Goal: Use online tool/utility: Utilize a website feature to perform a specific function

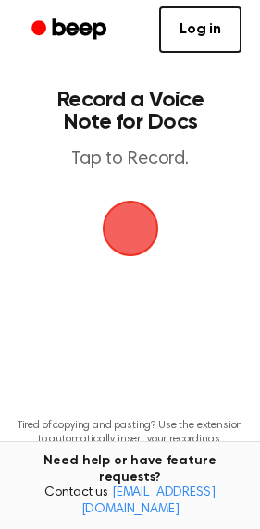
click at [127, 236] on span "button" at bounding box center [130, 229] width 56 height 56
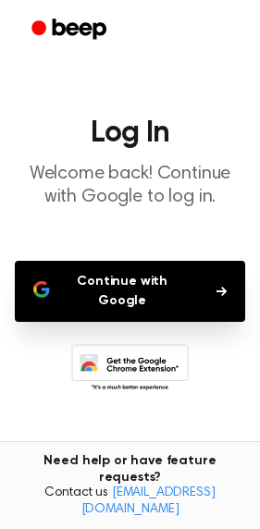
scroll to position [55, 0]
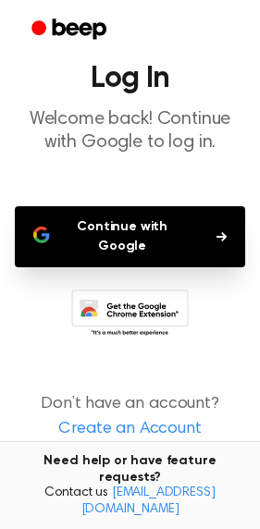
click at [104, 134] on p "Welcome back! Continue with Google to log in." at bounding box center [130, 131] width 230 height 46
click at [144, 238] on button "Continue with Google" at bounding box center [130, 236] width 230 height 61
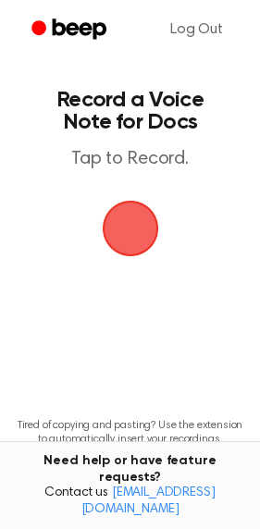
click at [140, 234] on span "button" at bounding box center [130, 228] width 52 height 52
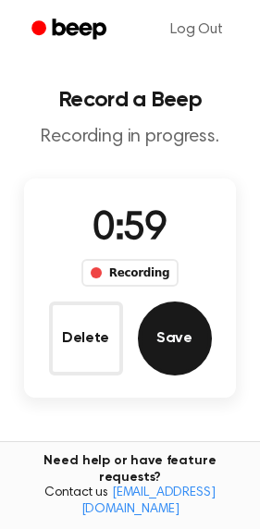
click at [180, 351] on button "Save" at bounding box center [175, 338] width 74 height 74
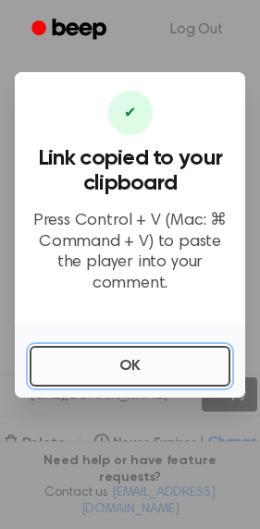
click at [141, 363] on button "OK" at bounding box center [130, 366] width 201 height 41
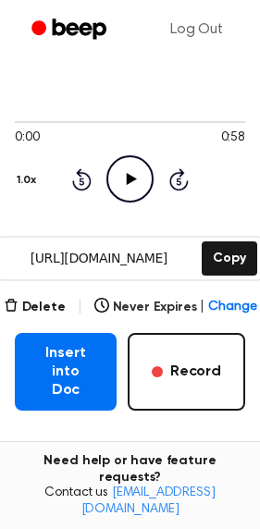
scroll to position [138, 0]
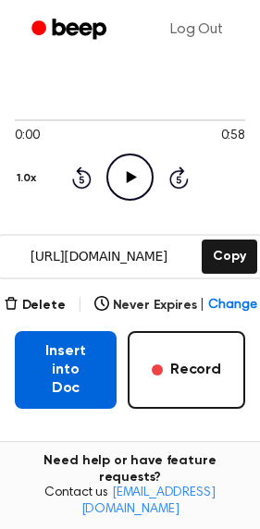
click at [69, 354] on button "Insert into Doc" at bounding box center [66, 370] width 102 height 78
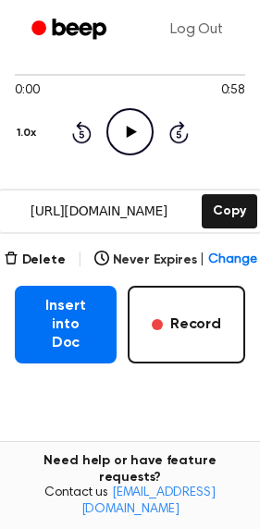
scroll to position [176, 0]
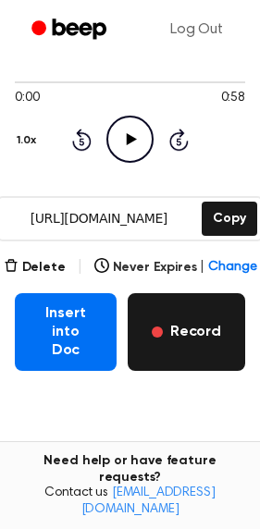
click at [193, 322] on button "Record" at bounding box center [186, 332] width 117 height 78
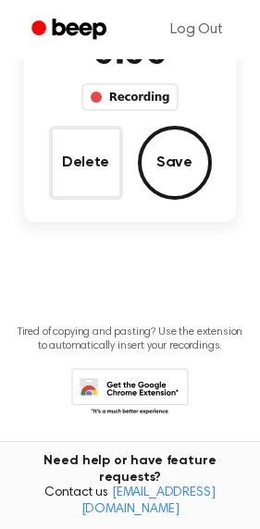
scroll to position [45, 0]
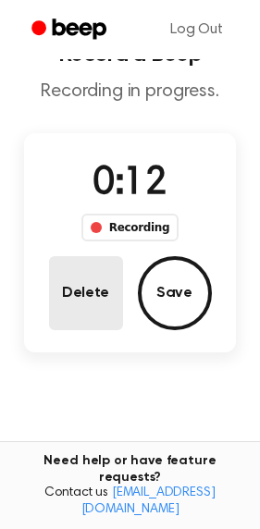
click at [93, 285] on button "Delete" at bounding box center [86, 293] width 74 height 74
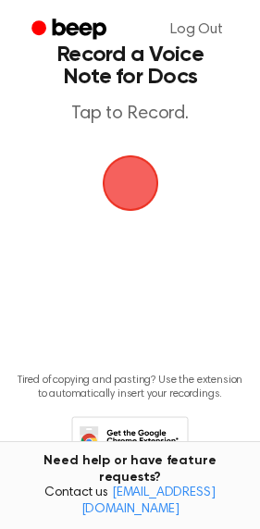
scroll to position [0, 0]
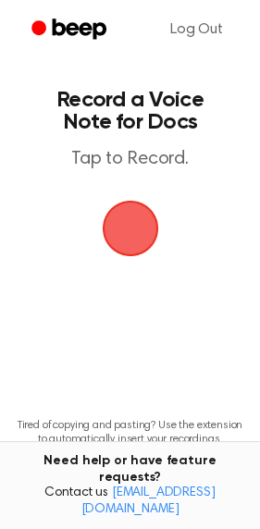
click at [139, 248] on span "button" at bounding box center [130, 228] width 52 height 52
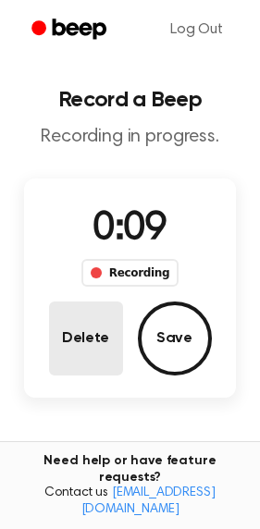
click at [75, 317] on button "Delete" at bounding box center [86, 338] width 74 height 74
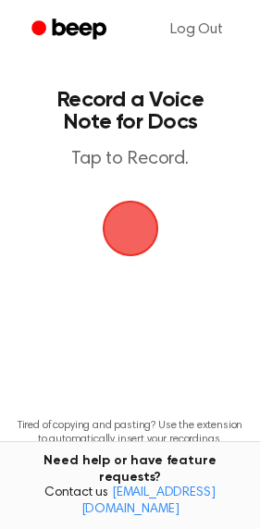
click at [151, 239] on span "button" at bounding box center [130, 228] width 52 height 52
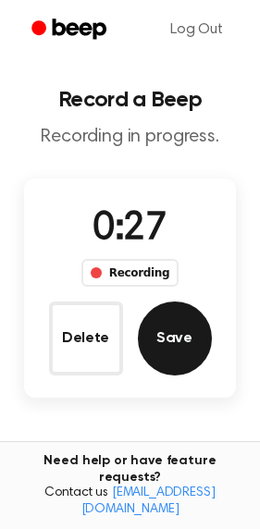
click at [171, 341] on button "Save" at bounding box center [175, 338] width 74 height 74
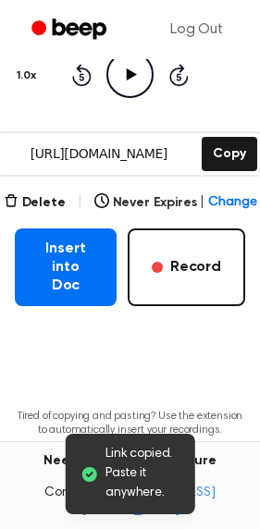
scroll to position [245, 0]
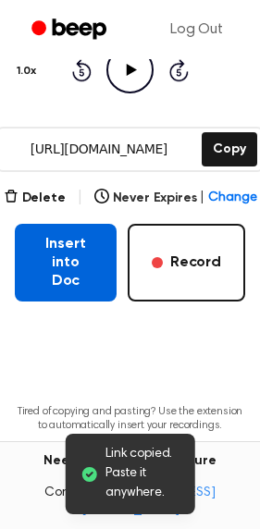
click at [47, 263] on button "Insert into Doc" at bounding box center [66, 263] width 102 height 78
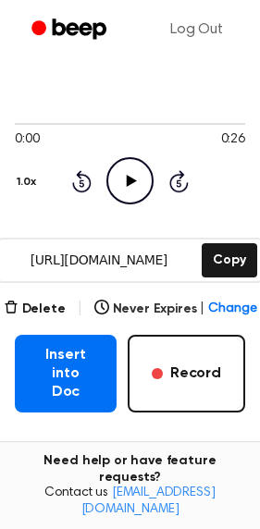
scroll to position [139, 0]
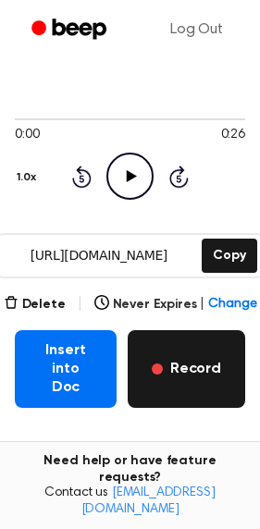
click at [189, 355] on button "Record" at bounding box center [186, 369] width 117 height 78
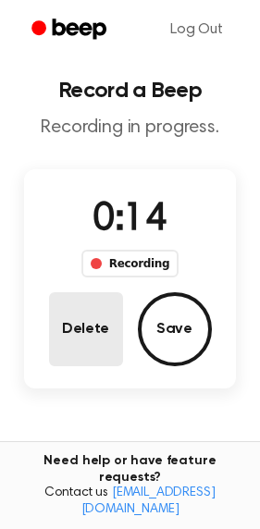
click at [91, 320] on button "Delete" at bounding box center [86, 329] width 74 height 74
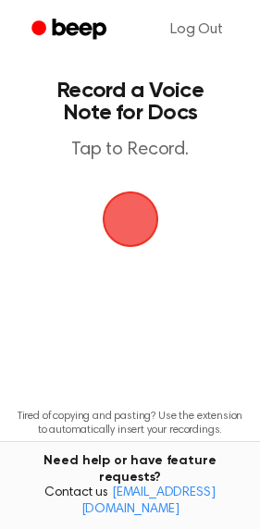
scroll to position [0, 0]
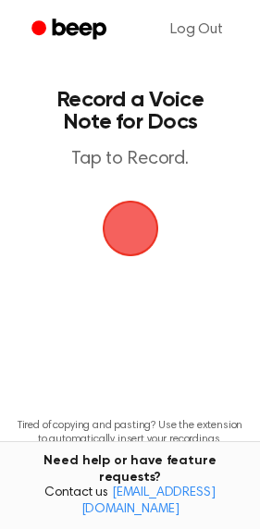
click at [130, 229] on span "button" at bounding box center [129, 228] width 68 height 68
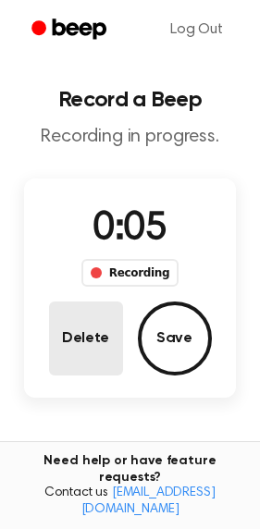
click at [89, 340] on button "Delete" at bounding box center [86, 338] width 74 height 74
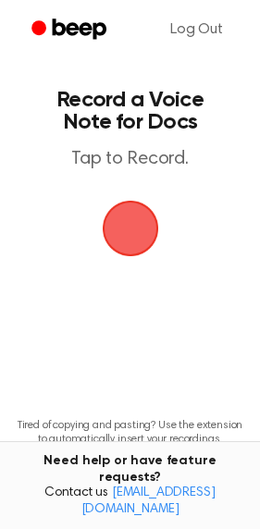
click at [152, 233] on span "button" at bounding box center [130, 228] width 52 height 52
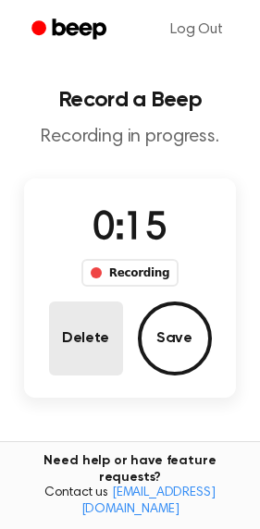
click at [88, 348] on button "Delete" at bounding box center [86, 338] width 74 height 74
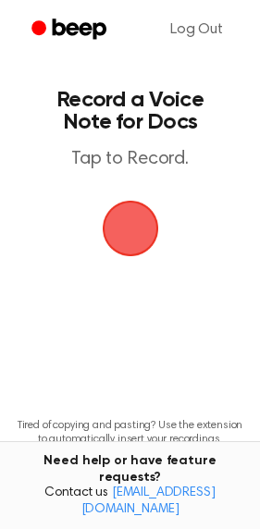
click at [122, 229] on span "button" at bounding box center [130, 229] width 56 height 56
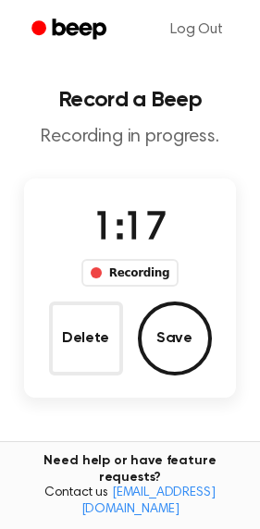
click at [212, 164] on main "Record a Beep Recording in progress. 1:17 Recording Delete Save Tired of copyin…" at bounding box center [130, 323] width 260 height 646
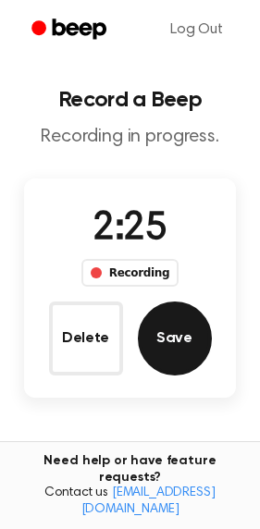
click at [165, 358] on button "Save" at bounding box center [175, 338] width 74 height 74
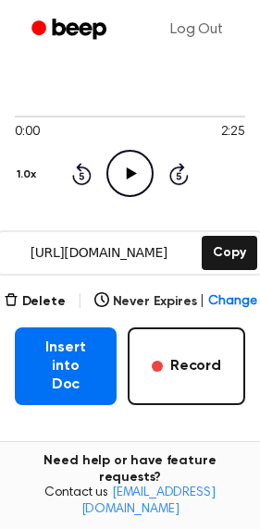
scroll to position [142, 0]
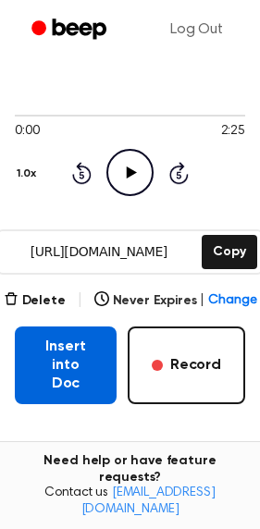
click at [74, 373] on button "Insert into Doc" at bounding box center [66, 365] width 102 height 78
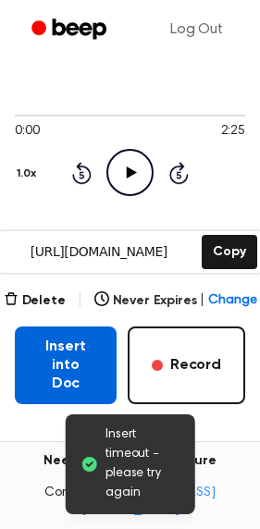
click at [78, 350] on button "Insert into Doc" at bounding box center [66, 365] width 102 height 78
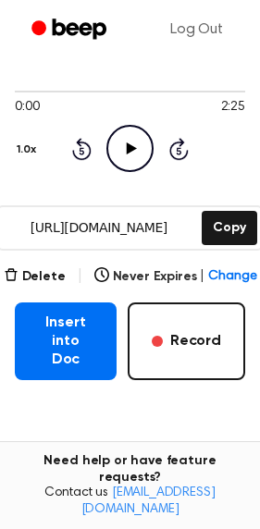
scroll to position [165, 0]
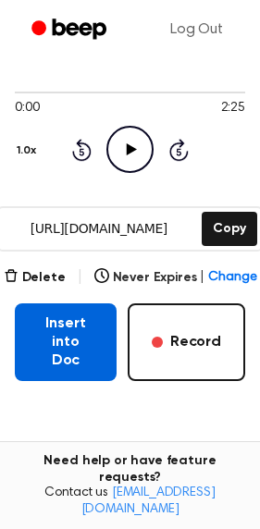
click at [31, 345] on button "Insert into Doc" at bounding box center [66, 342] width 102 height 78
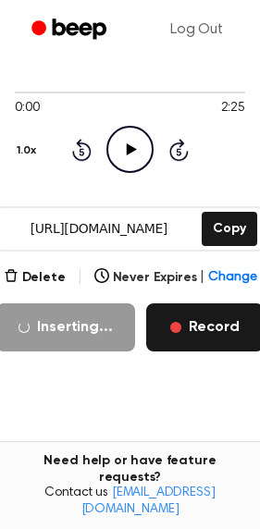
click at [223, 324] on button "Record" at bounding box center [204, 327] width 117 height 48
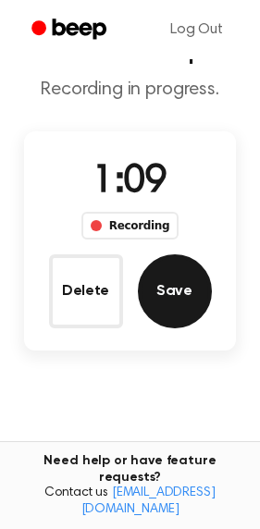
click at [188, 286] on button "Save" at bounding box center [175, 291] width 74 height 74
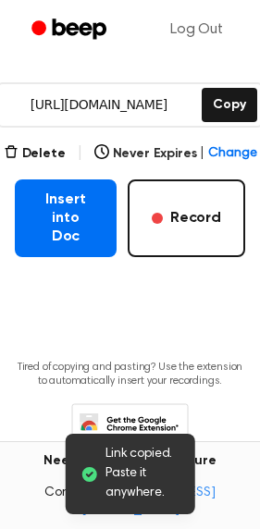
scroll to position [306, 0]
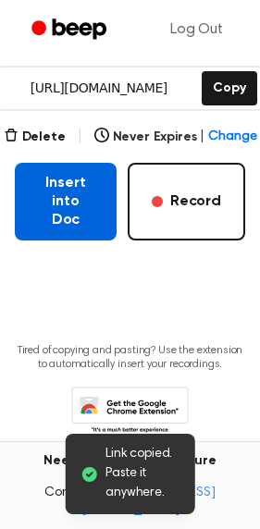
click at [71, 193] on button "Insert into Doc" at bounding box center [66, 202] width 102 height 78
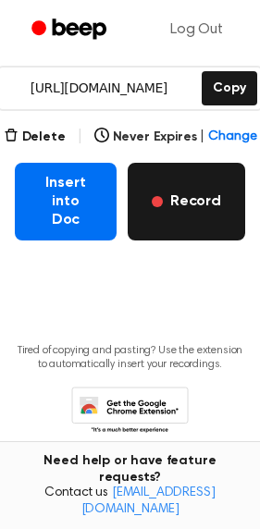
click at [191, 177] on button "Record" at bounding box center [186, 202] width 117 height 78
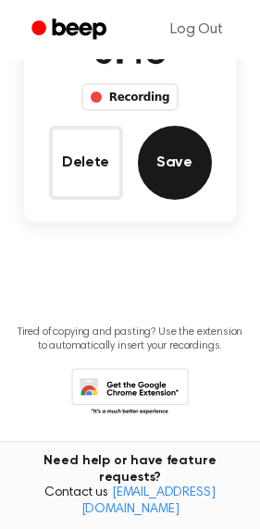
click at [191, 177] on button "Save" at bounding box center [175, 163] width 74 height 74
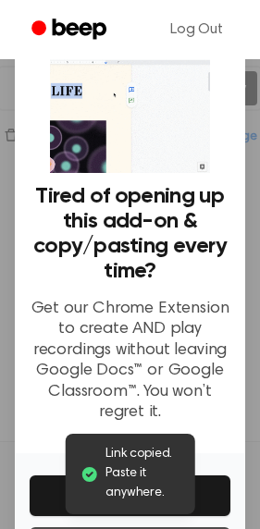
scroll to position [110, 0]
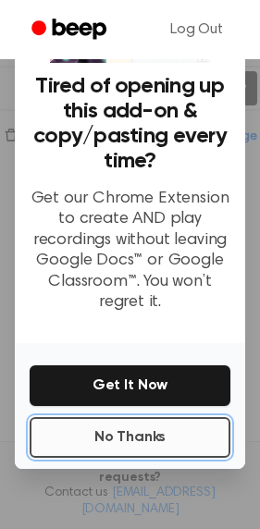
click at [142, 425] on button "No Thanks" at bounding box center [130, 437] width 201 height 41
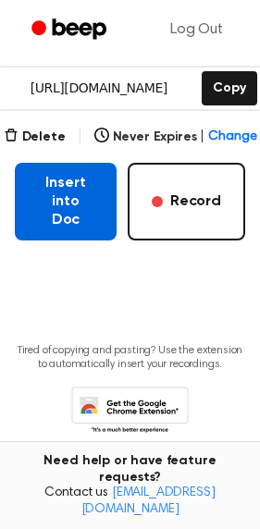
click at [67, 176] on button "Insert into Doc" at bounding box center [66, 202] width 102 height 78
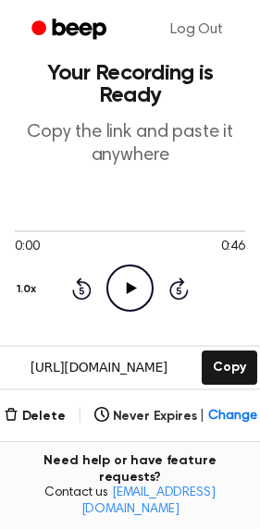
scroll to position [0, 0]
